Goal: Information Seeking & Learning: Check status

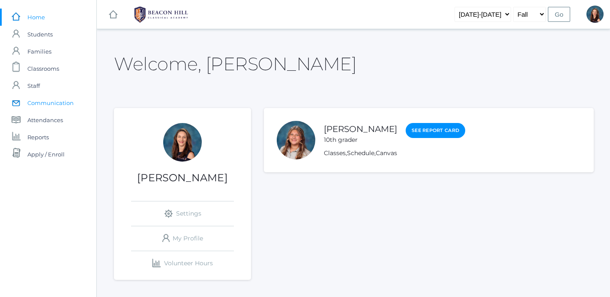
click at [51, 104] on span "Communication" at bounding box center [50, 102] width 46 height 17
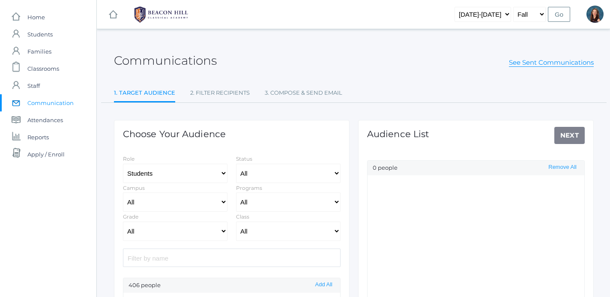
select select "Enrolled"
click at [556, 63] on link "See Sent Communications" at bounding box center [551, 62] width 85 height 9
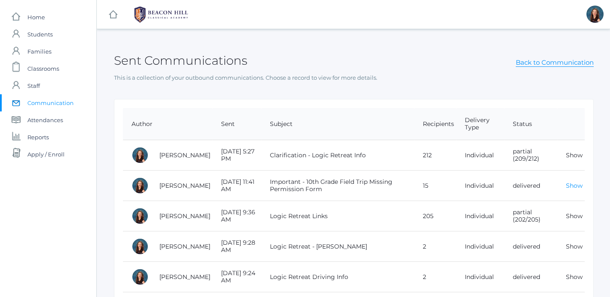
click at [576, 187] on link "Show" at bounding box center [574, 186] width 17 height 8
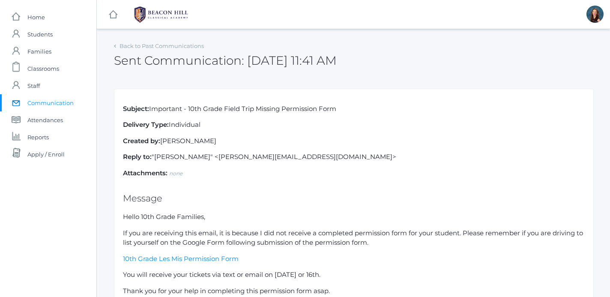
click at [116, 16] on rect at bounding box center [113, 14] width 10 height 10
